Goal: Communication & Community: Share content

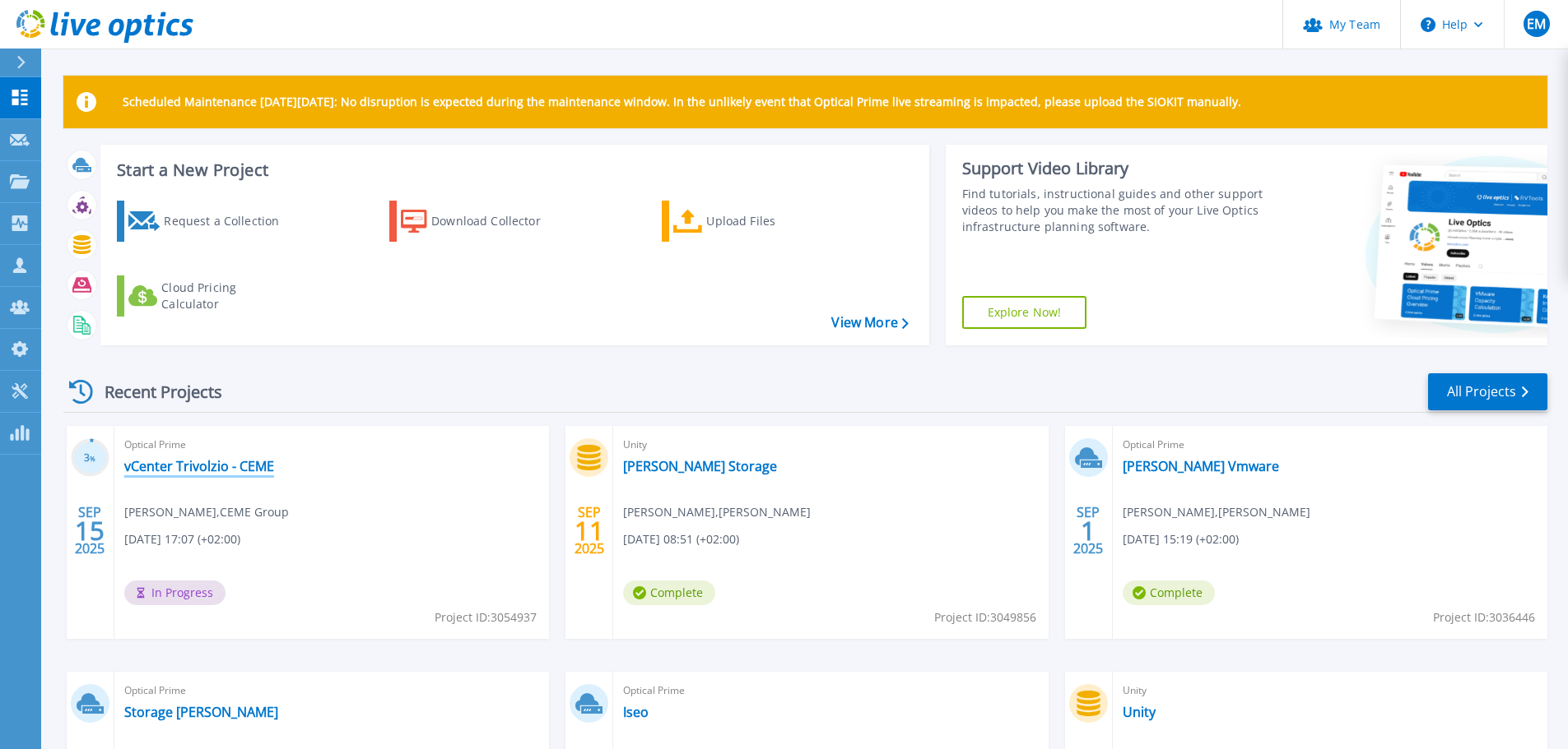
click at [199, 463] on link "vCenter Trivolzio - CEME" at bounding box center [199, 466] width 150 height 16
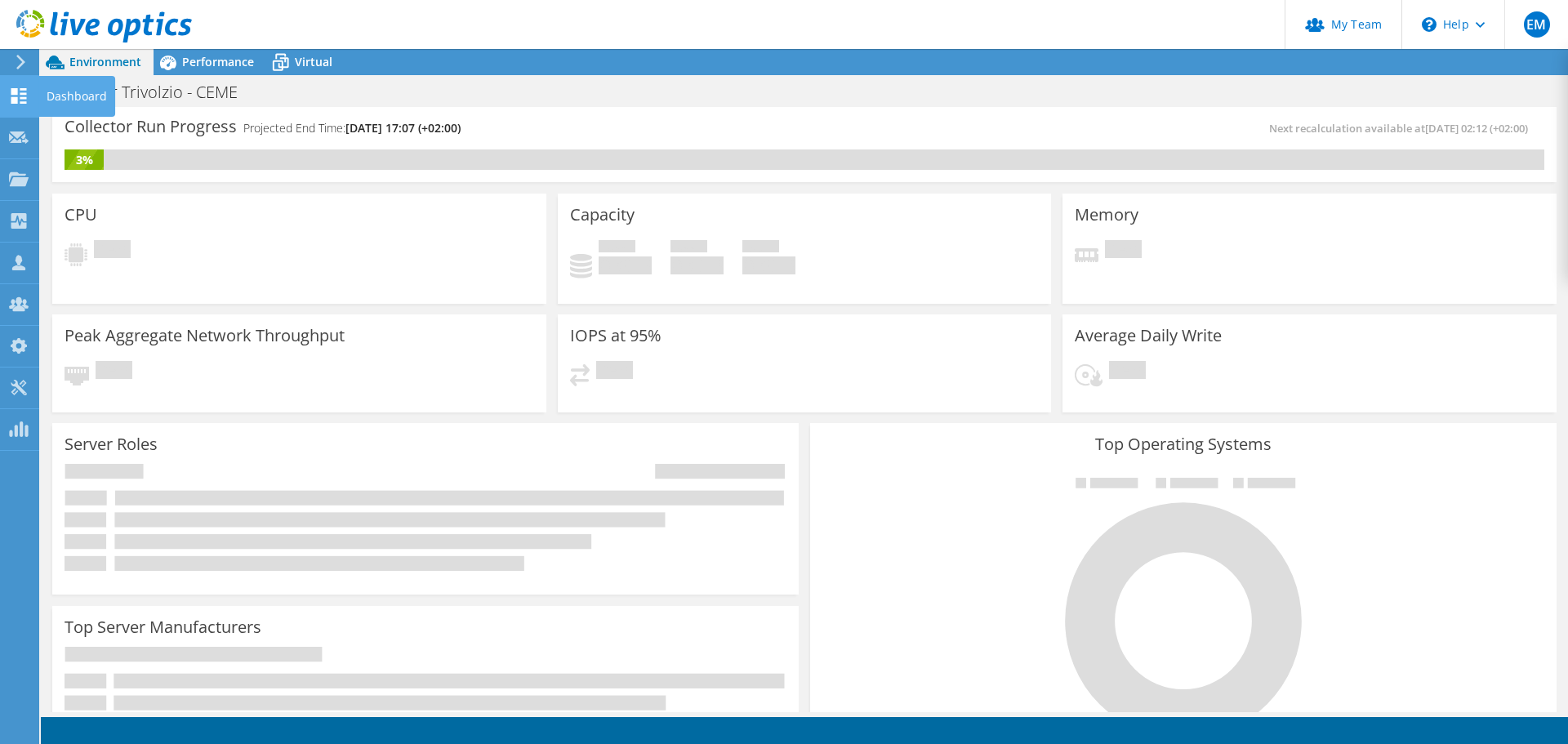
click at [20, 97] on use at bounding box center [19, 95] width 15 height 15
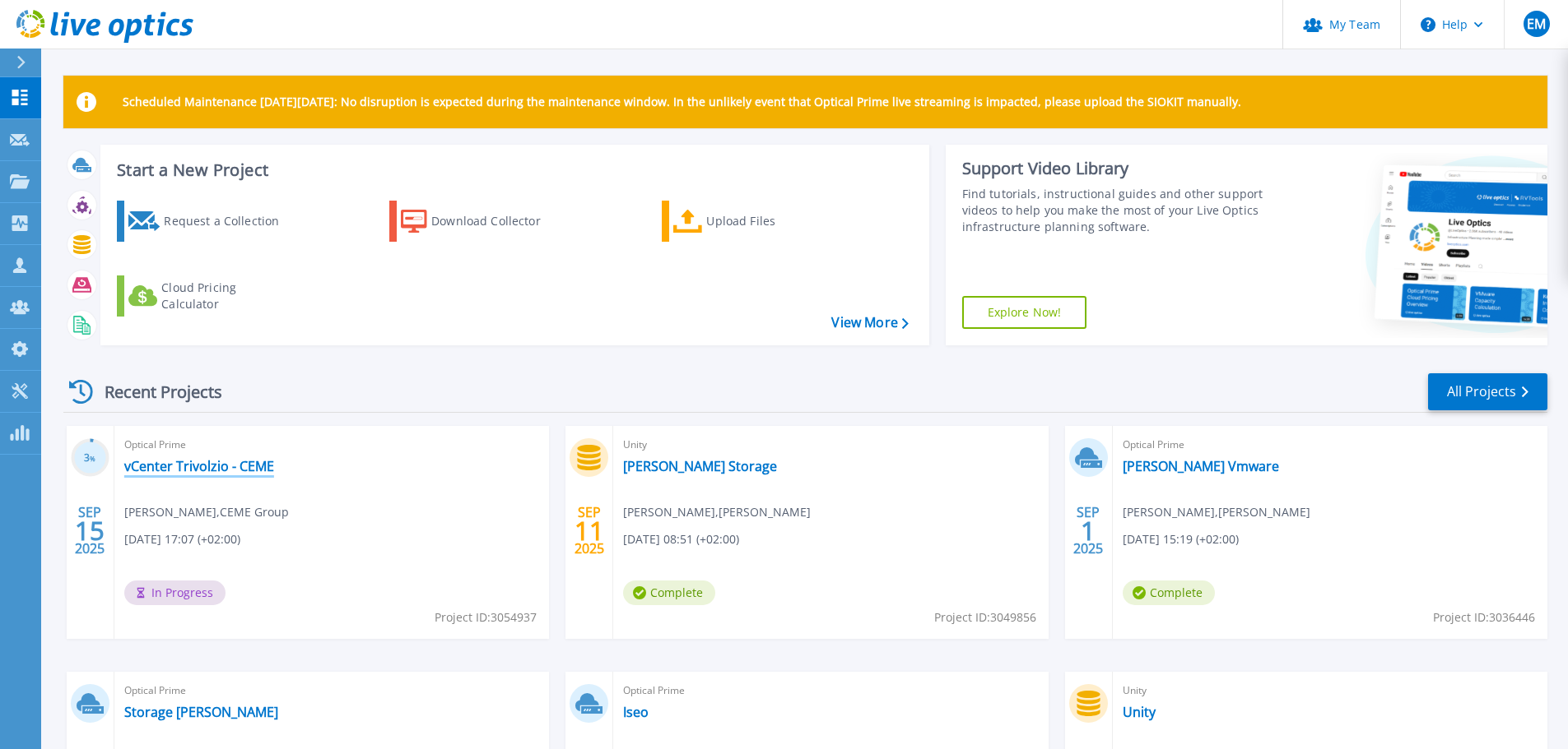
click at [195, 471] on link "vCenter Trivolzio - CEME" at bounding box center [199, 466] width 150 height 16
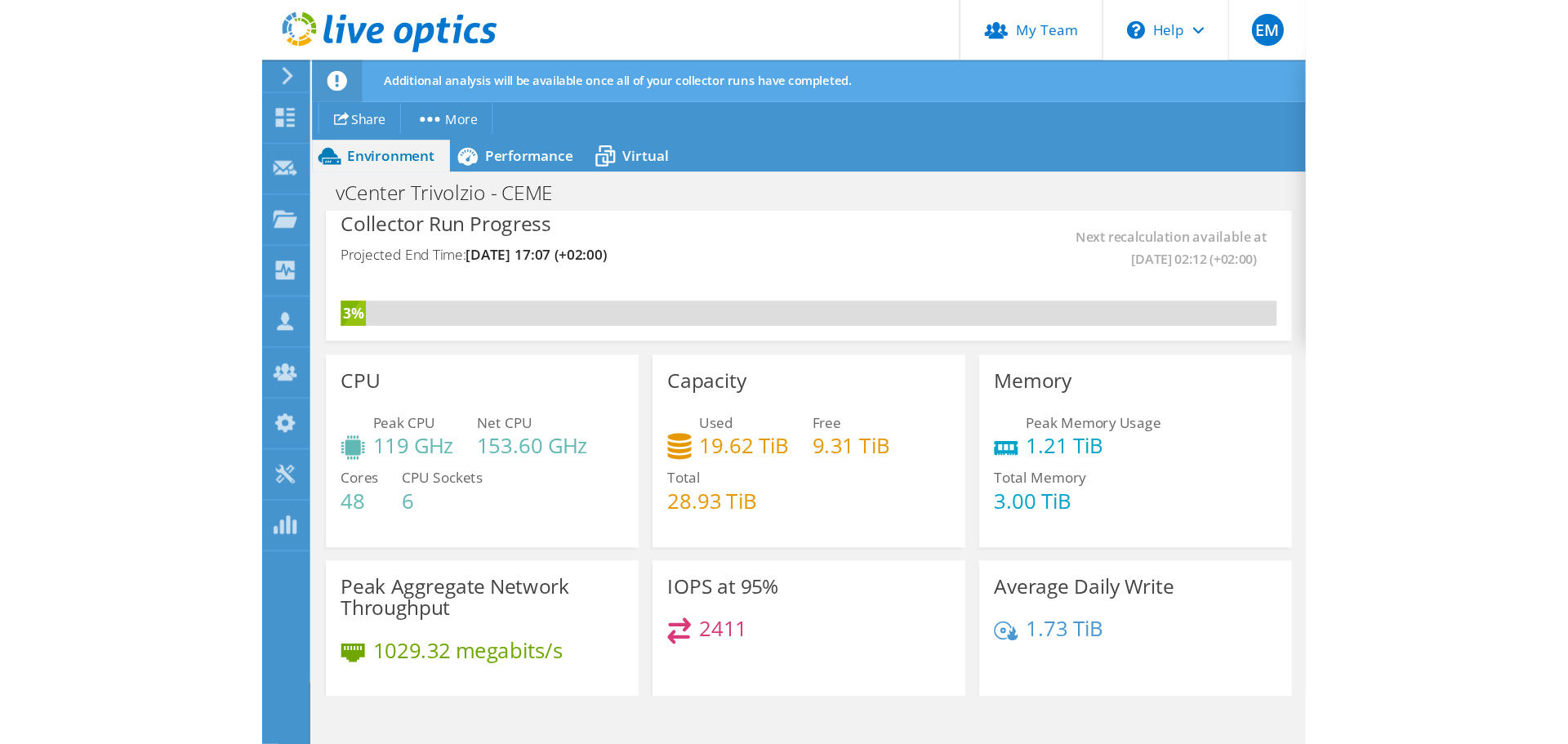
scroll to position [164, 0]
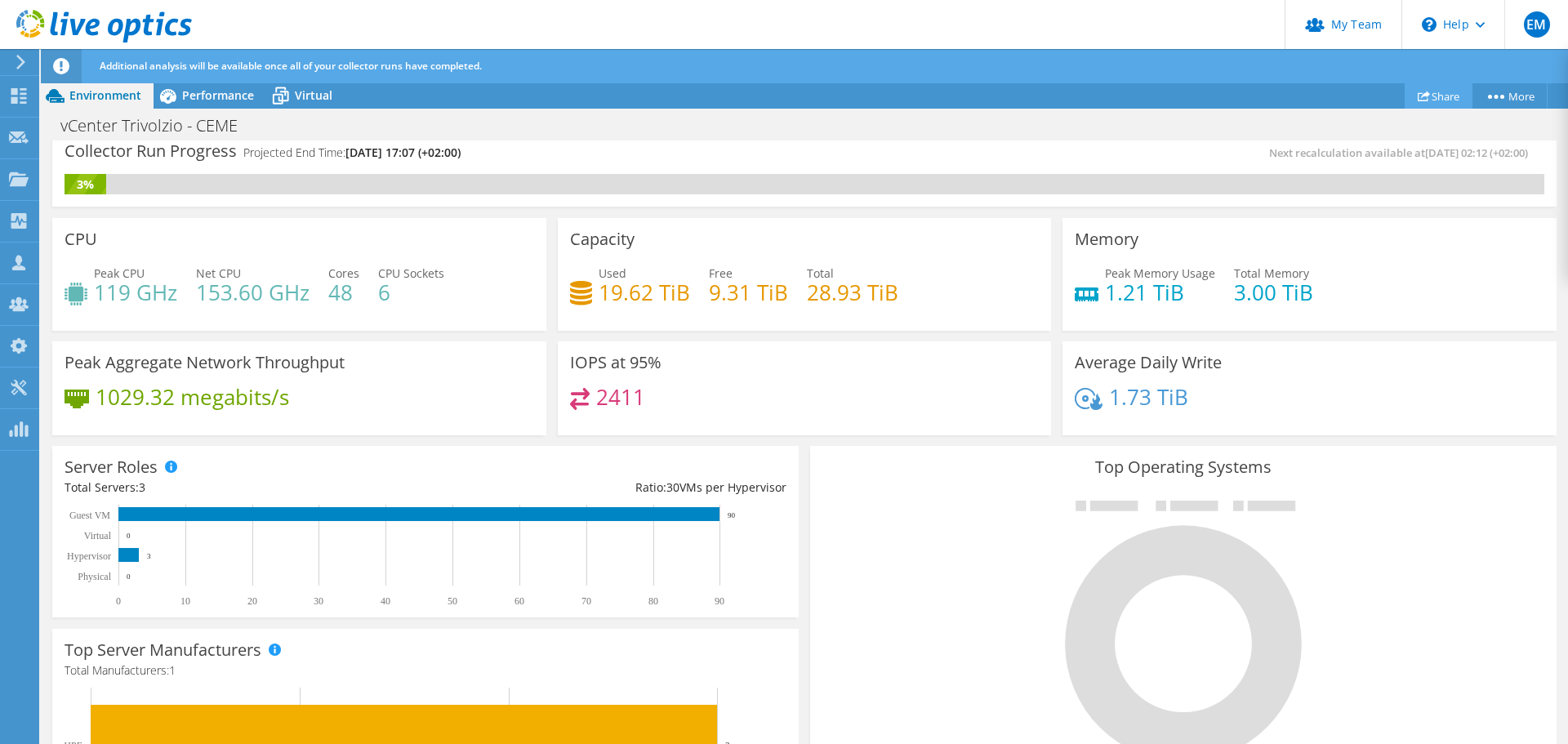
click at [1428, 95] on link "Share" at bounding box center [1439, 96] width 68 height 25
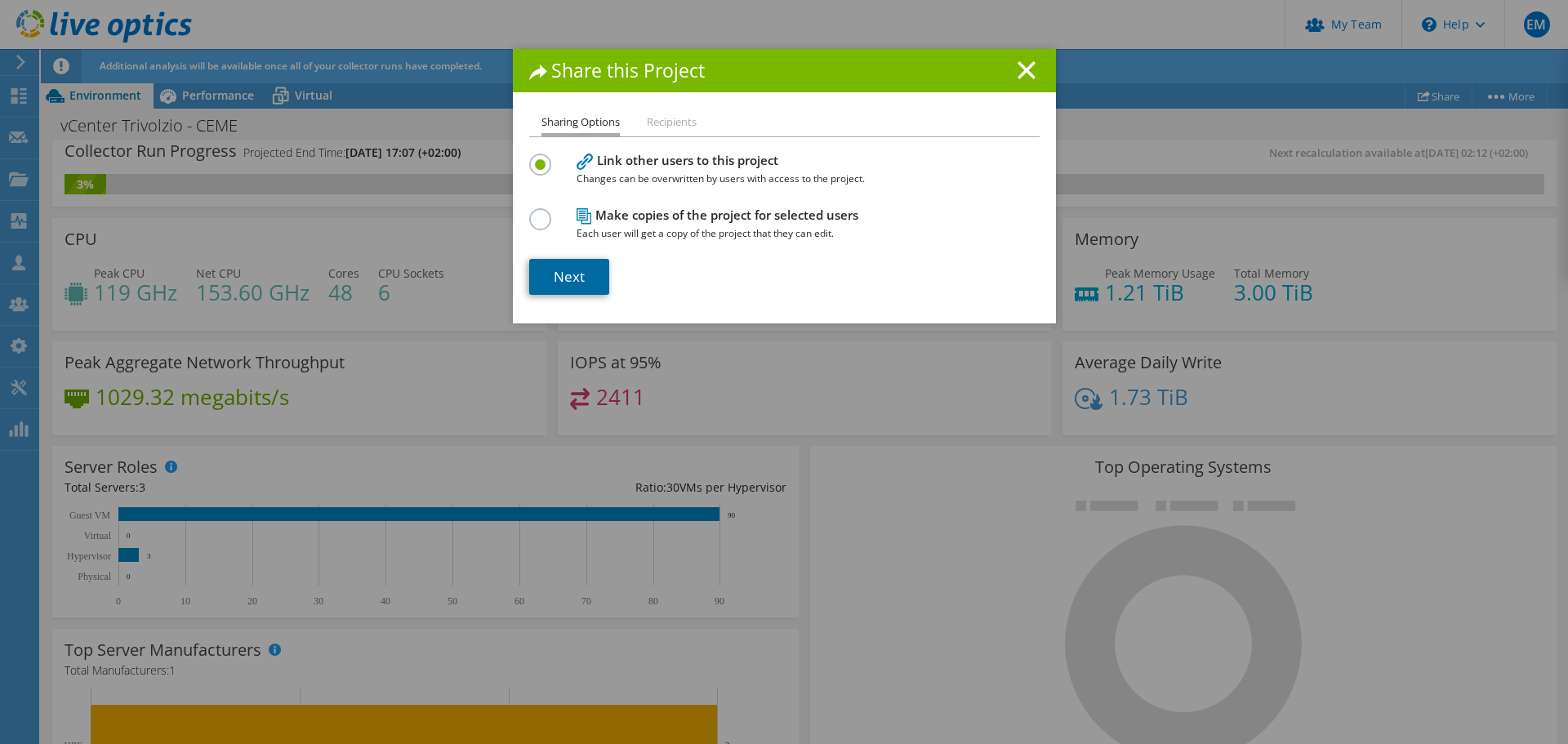
click at [559, 279] on link "Next" at bounding box center [570, 277] width 80 height 36
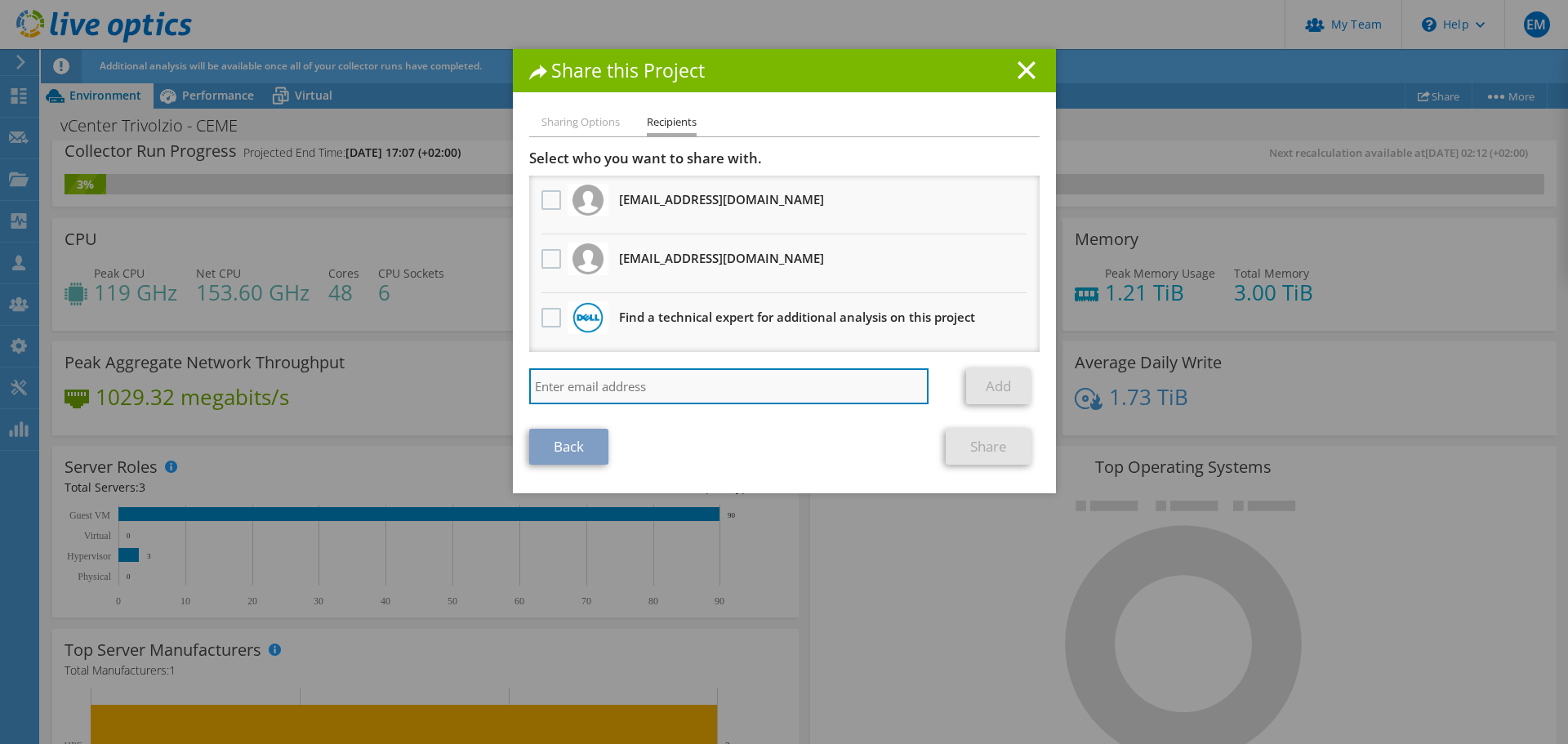
click at [569, 389] on input "search" at bounding box center [730, 386] width 400 height 36
type input "gianpaolo.mazzola@project.it"
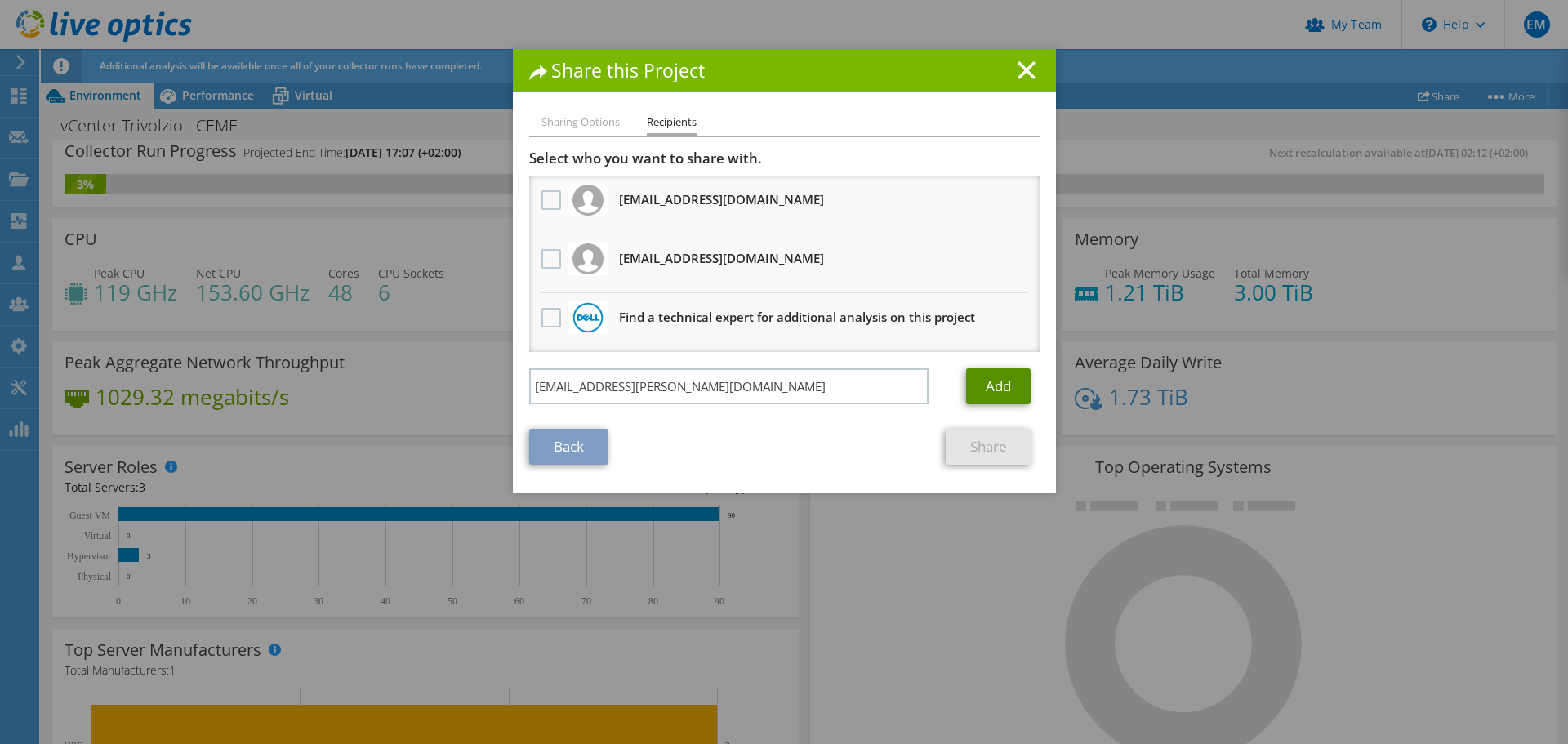
click at [982, 392] on link "Add" at bounding box center [998, 386] width 65 height 36
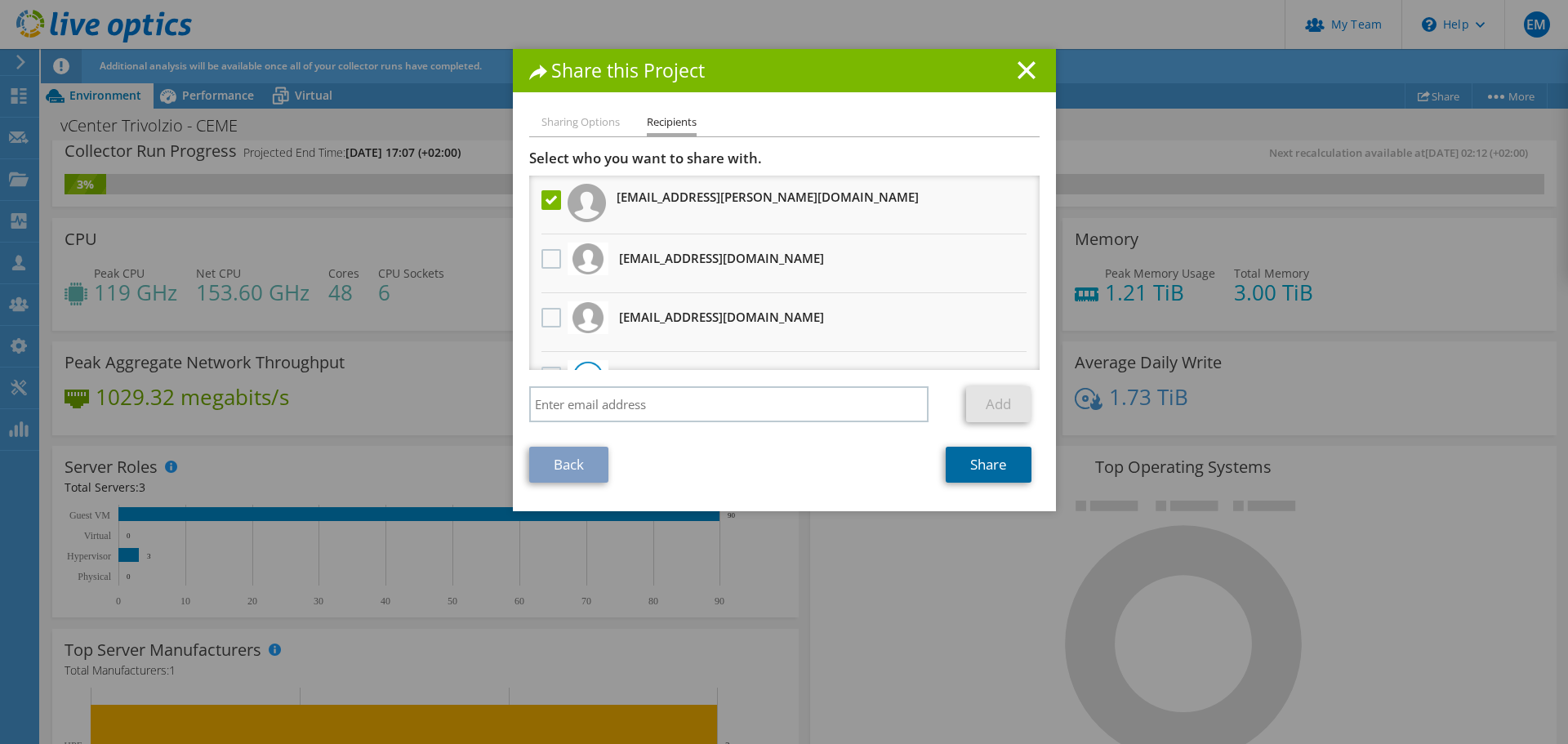
click at [974, 472] on link "Share" at bounding box center [989, 465] width 85 height 36
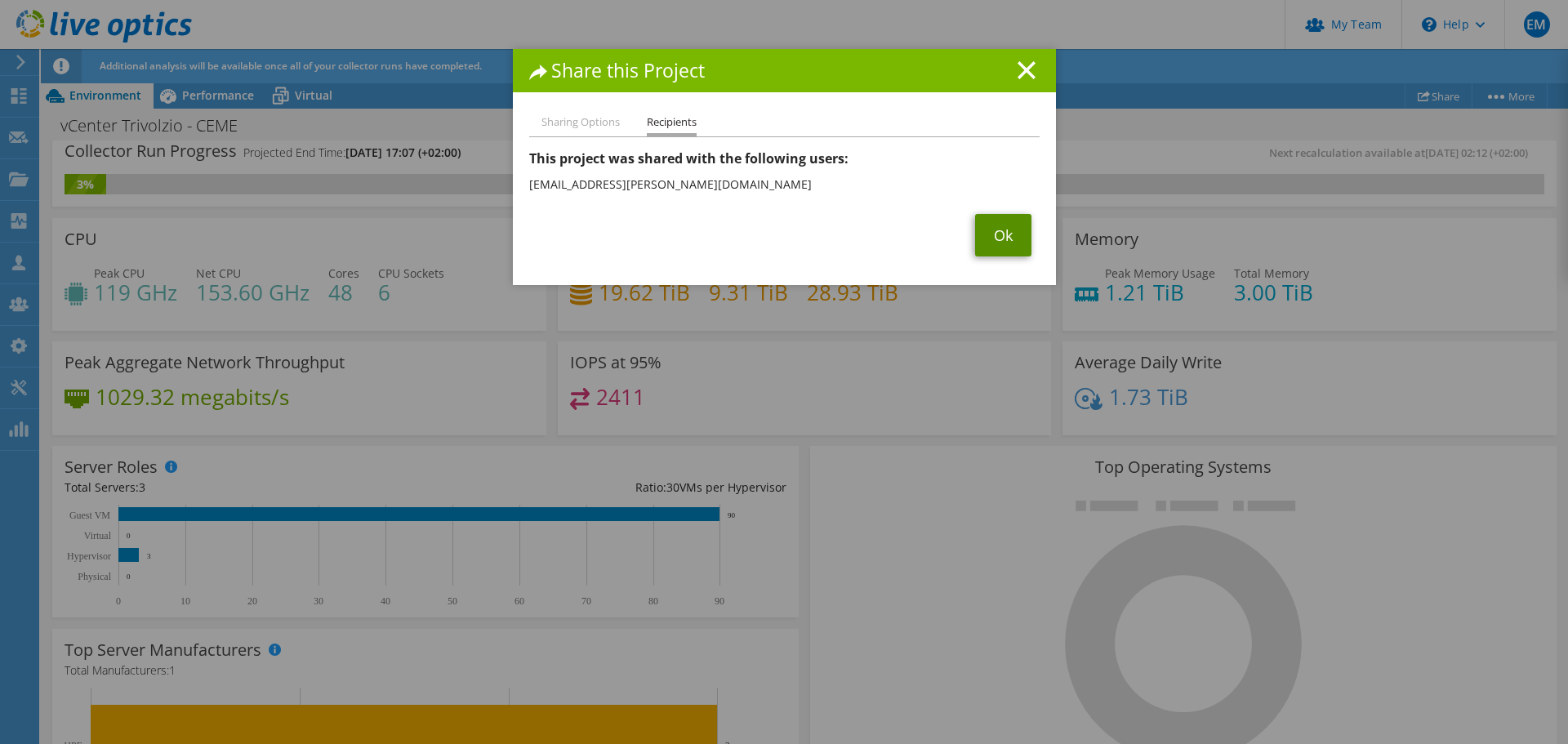
click at [988, 235] on link "Ok" at bounding box center [1003, 235] width 56 height 43
